Goal: Information Seeking & Learning: Learn about a topic

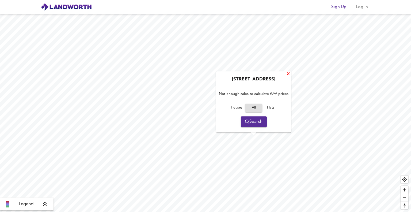
click at [287, 76] on div "X" at bounding box center [288, 74] width 5 height 5
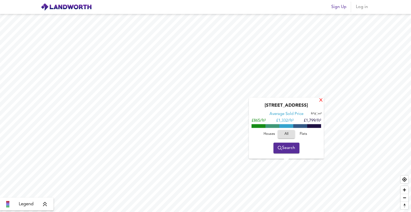
click at [320, 100] on div "X" at bounding box center [321, 100] width 5 height 5
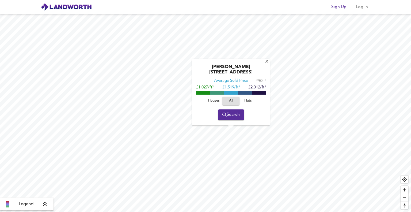
click at [268, 69] on div "[PERSON_NAME][GEOGRAPHIC_DATA] Average Sold Price ft² m² £1,027/ft² £ 1,519/ft²…" at bounding box center [231, 92] width 78 height 66
click at [265, 64] on div "X" at bounding box center [267, 61] width 5 height 5
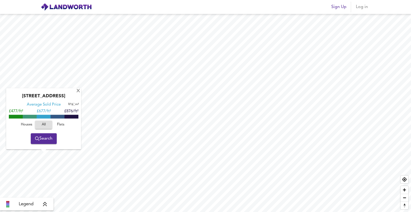
click at [77, 94] on div "[STREET_ADDRESS]" at bounding box center [44, 97] width 70 height 9
click at [77, 93] on div "X" at bounding box center [78, 91] width 5 height 5
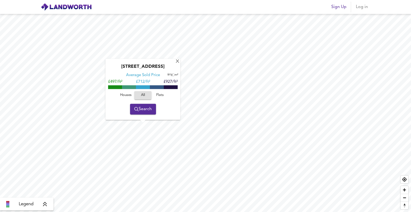
click at [108, 91] on div "[GEOGRAPHIC_DATA] Average Sold Price ft² m² £497/ft² £ 712/ft² £927/ft² Houses …" at bounding box center [142, 89] width 75 height 61
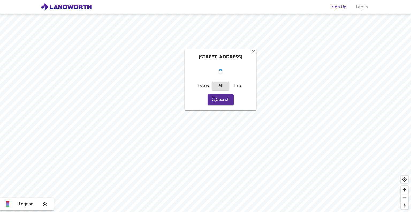
click at [216, 55] on div "[STREET_ADDRESS]" at bounding box center [220, 59] width 66 height 9
click at [255, 52] on div "X" at bounding box center [255, 51] width 5 height 5
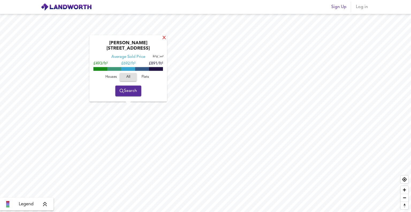
click at [165, 41] on div "X" at bounding box center [164, 38] width 5 height 5
